Goal: Ask a question

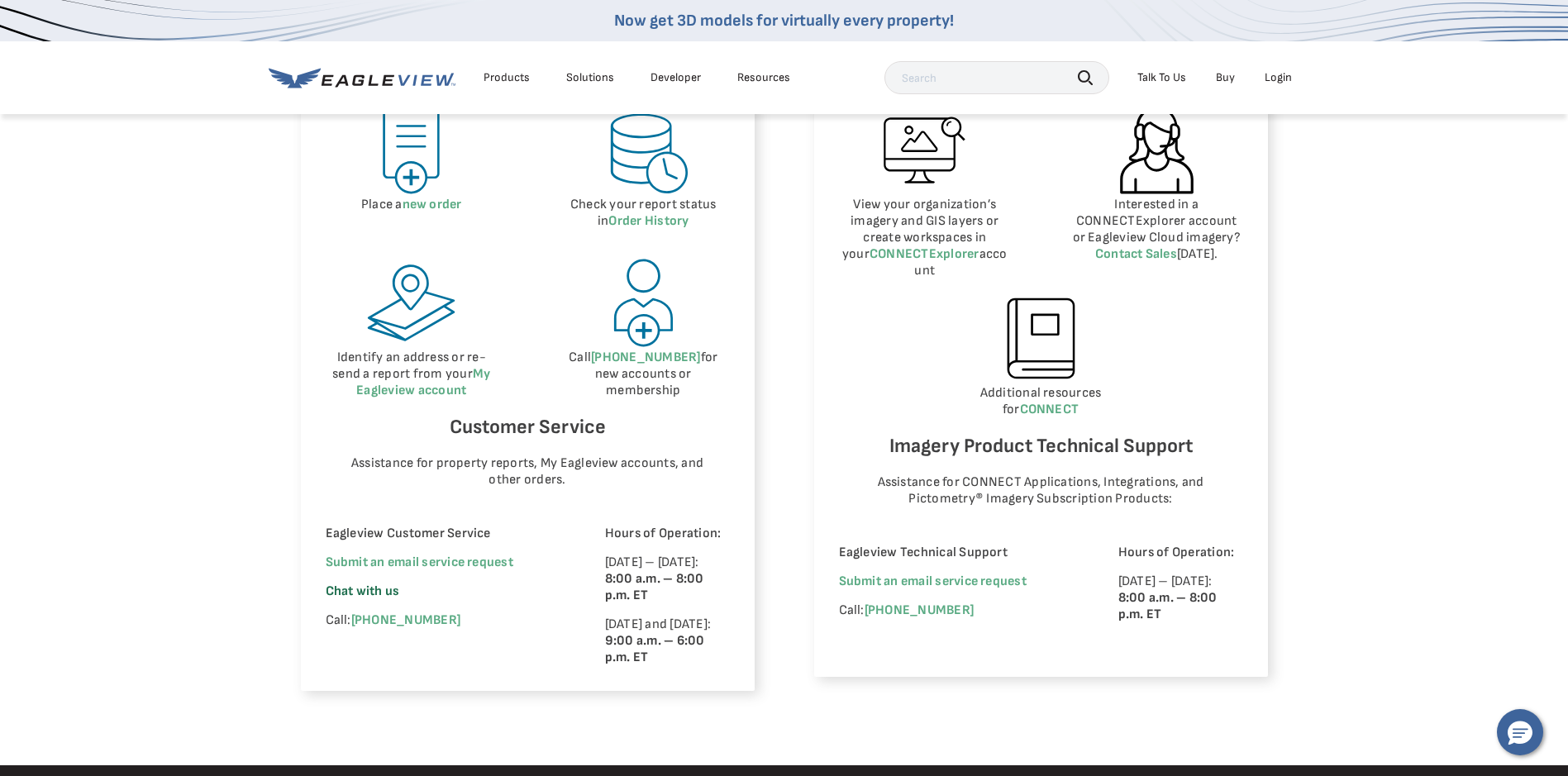
click at [361, 590] on span "Chat with us" at bounding box center [362, 592] width 75 height 16
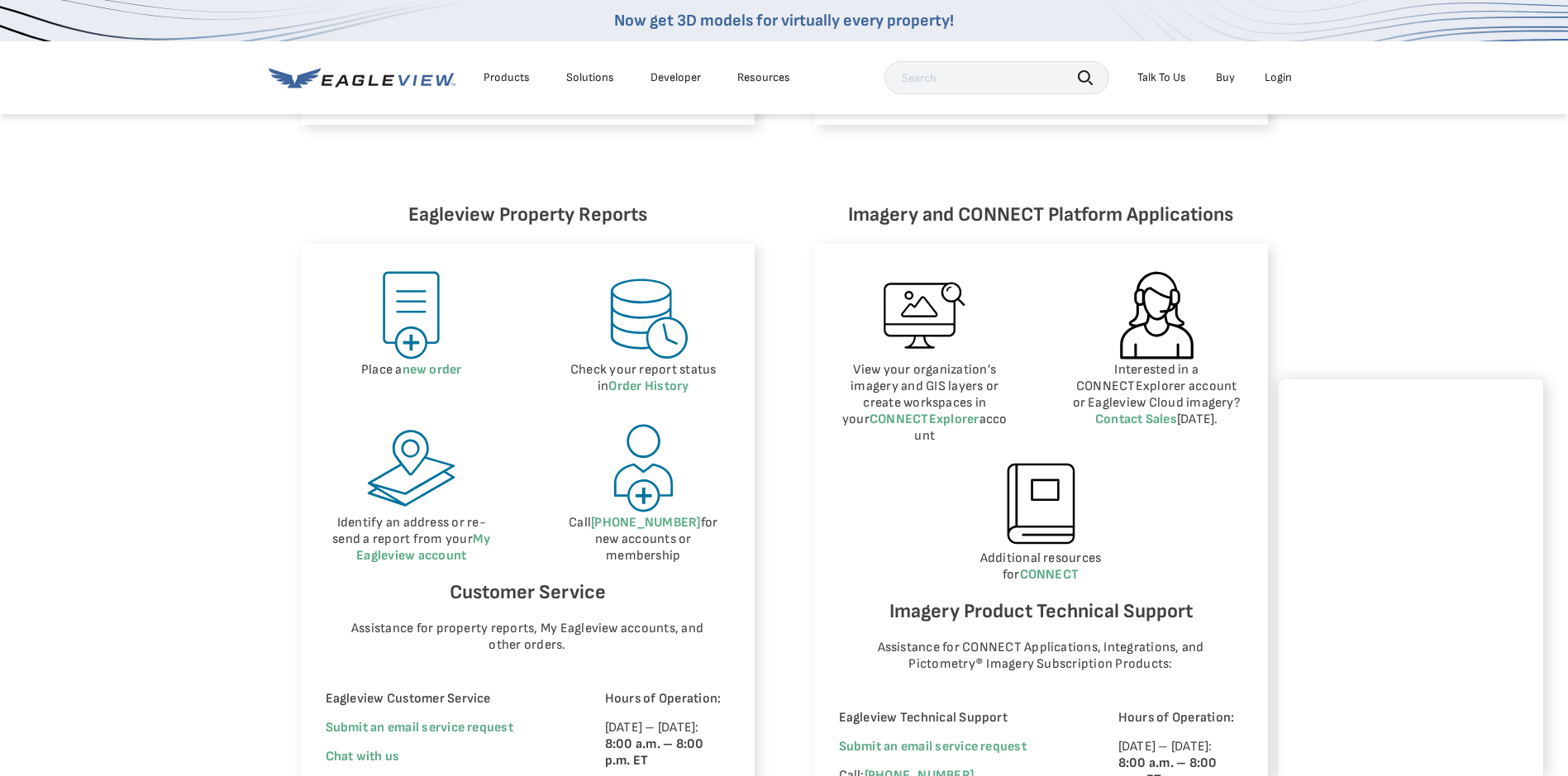
scroll to position [744, 0]
